Goal: Information Seeking & Learning: Learn about a topic

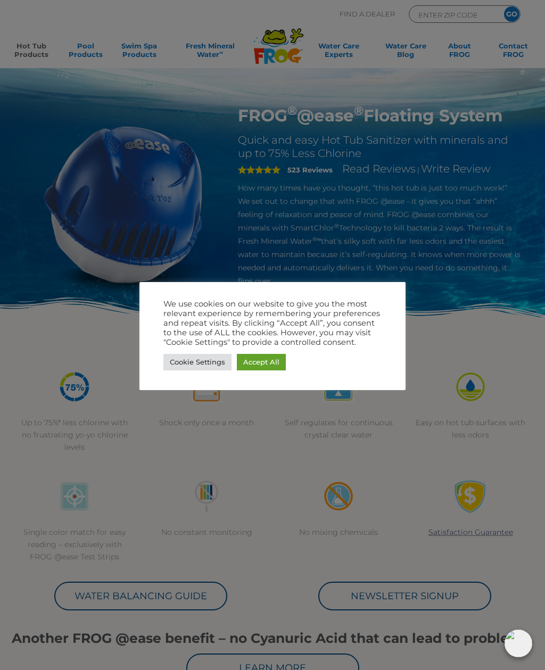
click at [208, 358] on link "Cookie Settings" at bounding box center [197, 362] width 68 height 17
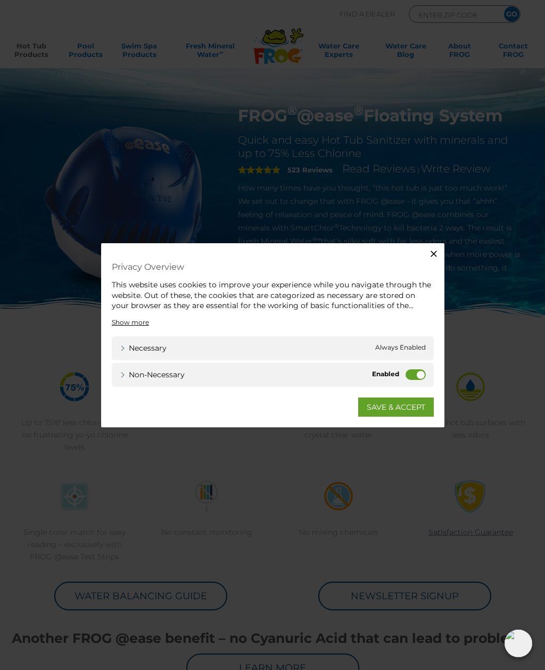
click at [416, 370] on label "Non-necessary" at bounding box center [416, 374] width 20 height 11
click at [0, 0] on input "Non-necessary" at bounding box center [0, 0] width 0 height 0
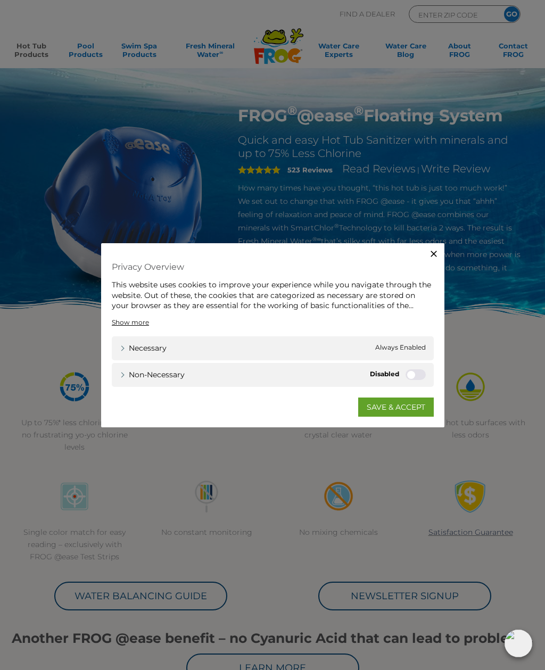
click at [413, 408] on link "SAVE & ACCEPT" at bounding box center [396, 406] width 76 height 19
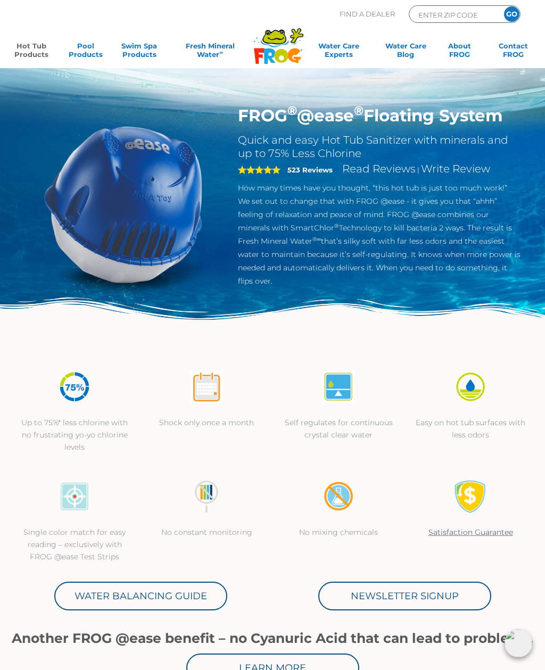
click at [34, 52] on link "Hot Tub Products" at bounding box center [32, 52] width 42 height 21
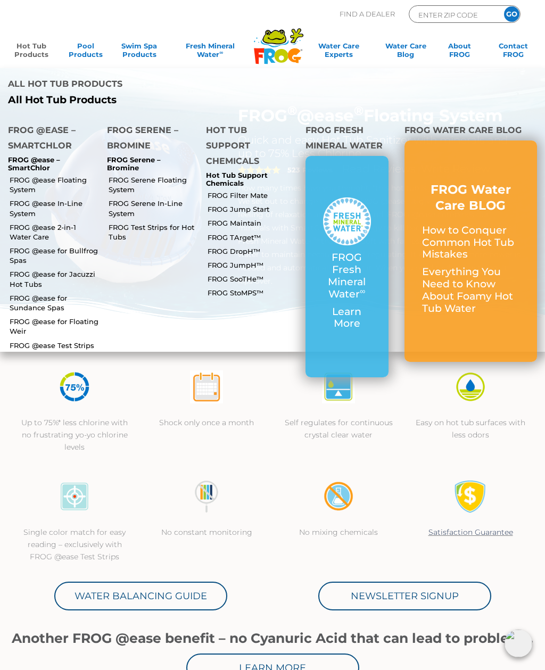
click at [76, 175] on link "FROG @ease Floating System" at bounding box center [54, 184] width 89 height 19
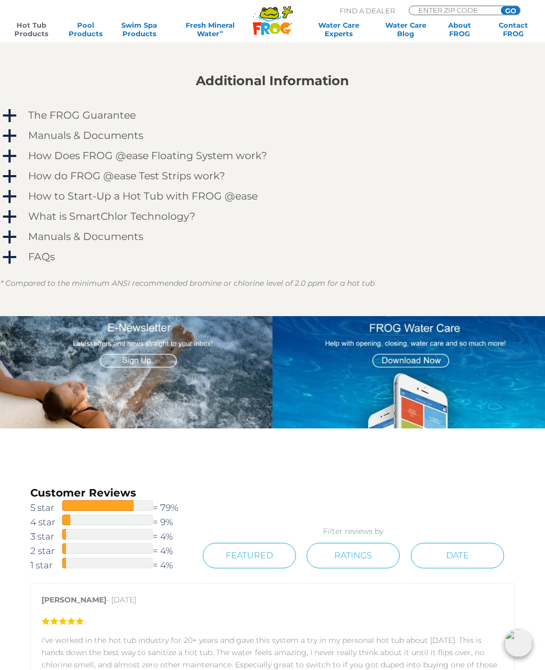
scroll to position [839, 0]
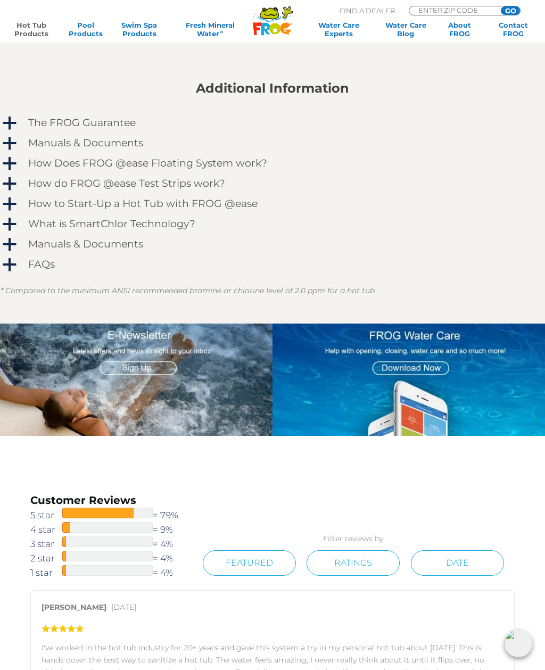
click at [240, 167] on h4 "How Does FROG @ease Floating System work?" at bounding box center [147, 164] width 239 height 12
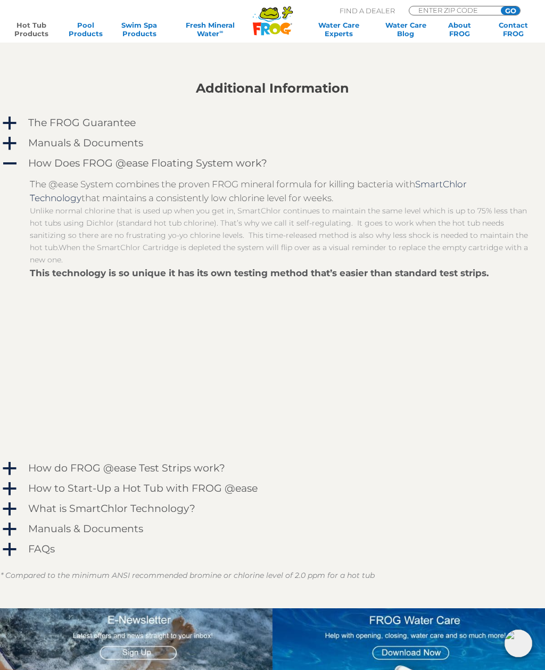
click at [224, 167] on h4 "How Does FROG @ease Floating System work?" at bounding box center [147, 164] width 239 height 12
